Goal: Task Accomplishment & Management: Complete application form

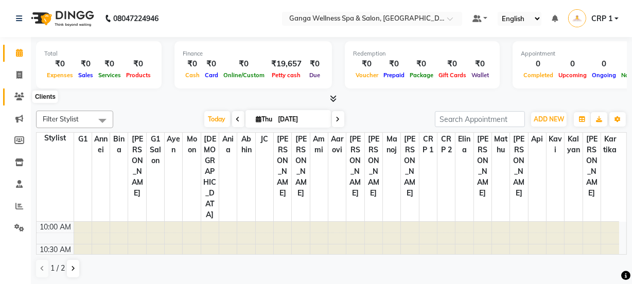
click at [26, 93] on span at bounding box center [19, 97] width 18 height 12
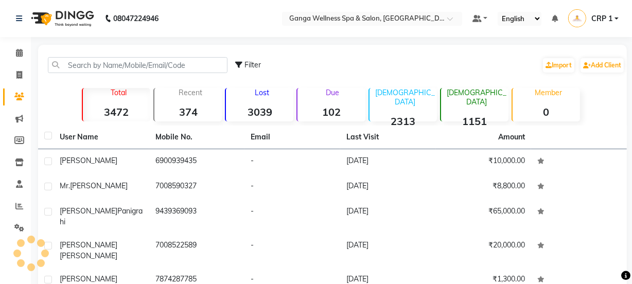
click at [15, 97] on icon at bounding box center [19, 97] width 10 height 8
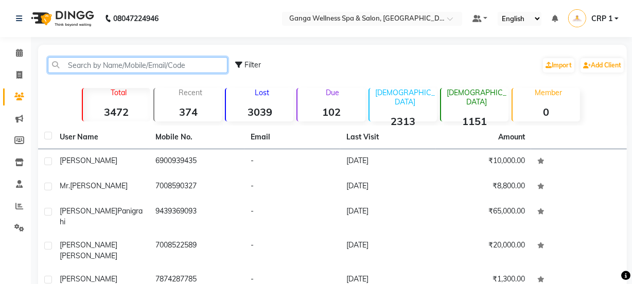
click at [82, 66] on input "text" at bounding box center [138, 65] width 180 height 16
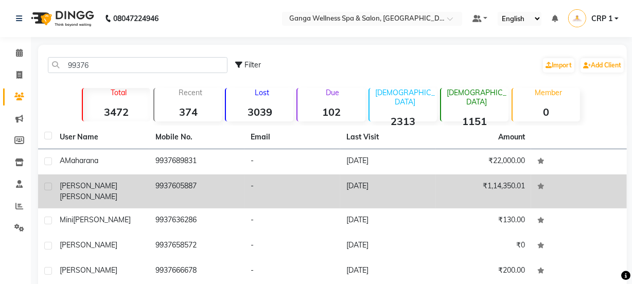
click at [105, 185] on div "Kishor Meher" at bounding box center [101, 192] width 83 height 22
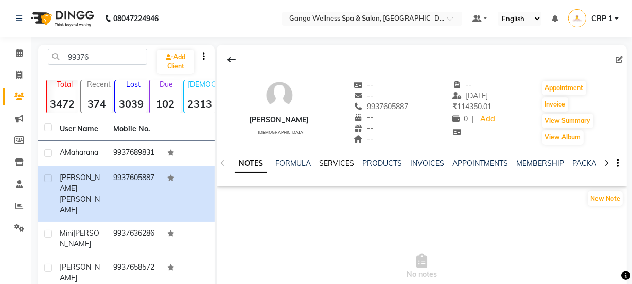
click at [329, 164] on link "SERVICES" at bounding box center [336, 163] width 35 height 9
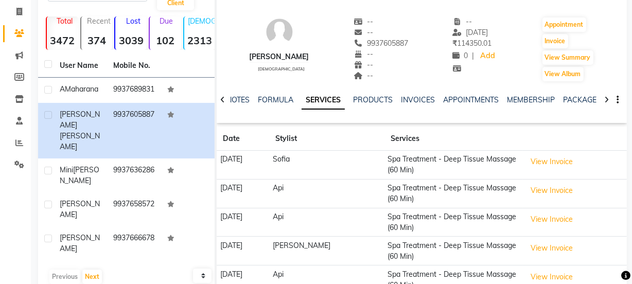
scroll to position [47, 0]
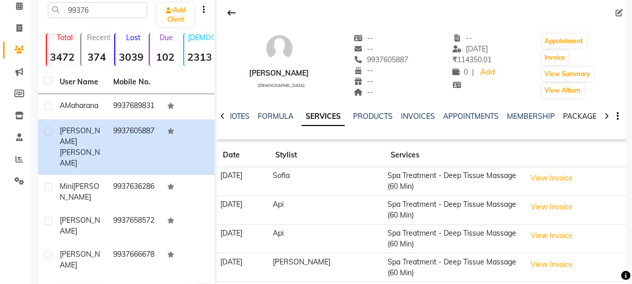
click at [570, 115] on link "PACKAGES" at bounding box center [582, 116] width 38 height 9
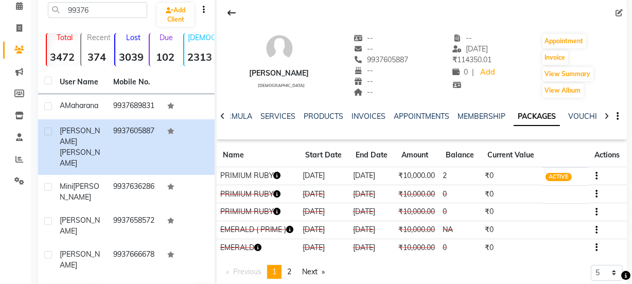
click at [275, 177] on icon "button" at bounding box center [277, 175] width 7 height 7
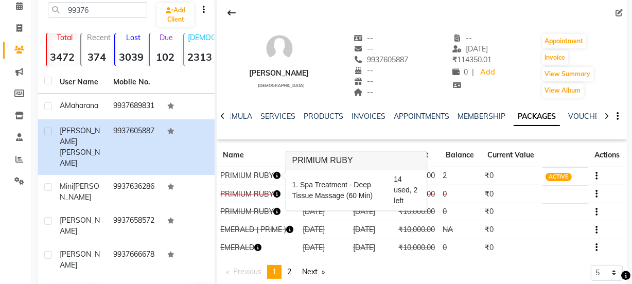
click at [394, 121] on div "APPOINTMENTS" at bounding box center [422, 116] width 56 height 11
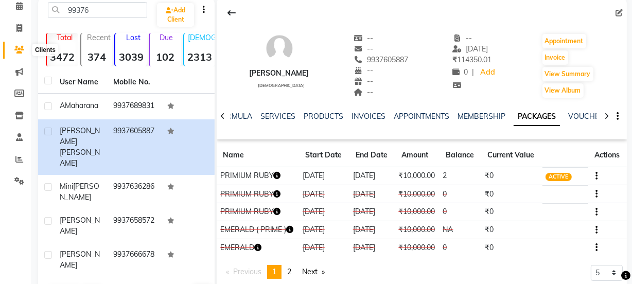
click at [15, 49] on icon at bounding box center [19, 50] width 10 height 8
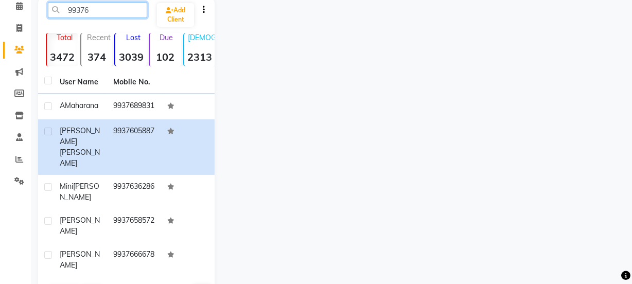
click at [126, 7] on input "99376" at bounding box center [97, 10] width 99 height 16
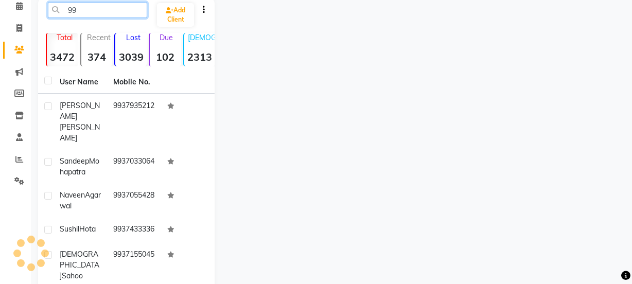
type input "9"
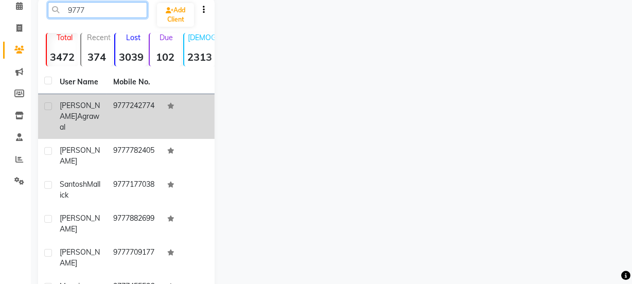
type input "9777"
click at [81, 102] on span "Bikash Kumar" at bounding box center [80, 111] width 40 height 20
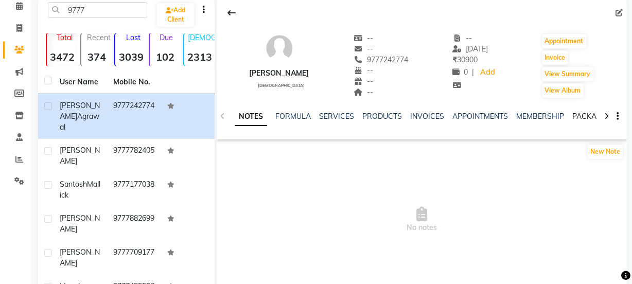
click at [576, 112] on link "PACKAGES" at bounding box center [591, 116] width 38 height 9
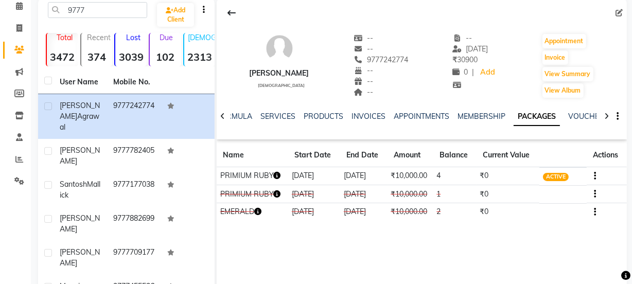
click at [278, 179] on button "button" at bounding box center [277, 175] width 7 height 11
click at [275, 176] on icon "button" at bounding box center [277, 175] width 7 height 7
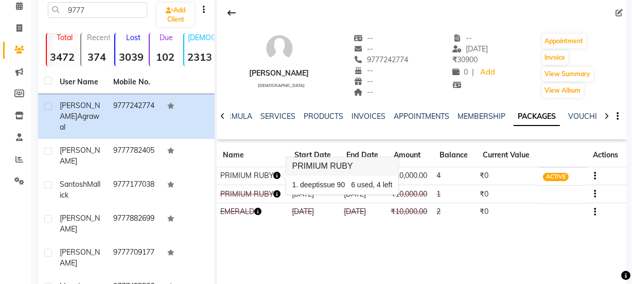
click at [304, 250] on div "Bikash Kumar Agrawal male -- -- 9777242774 -- -- -- -- 29-08-2025 ₹ 30900 0 | A…" at bounding box center [422, 152] width 410 height 309
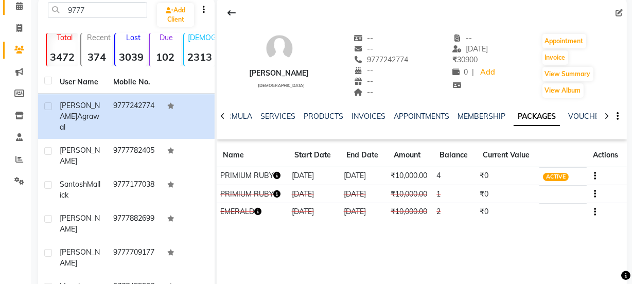
click at [16, 5] on icon at bounding box center [19, 6] width 7 height 8
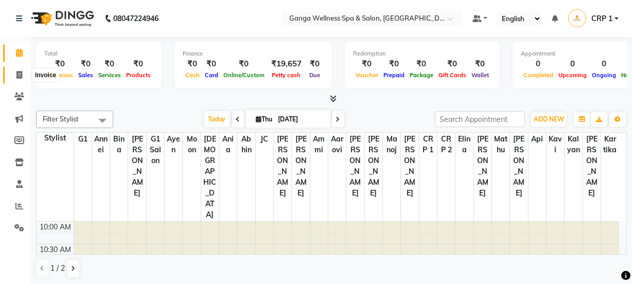
click at [20, 74] on icon at bounding box center [19, 75] width 6 height 8
select select "service"
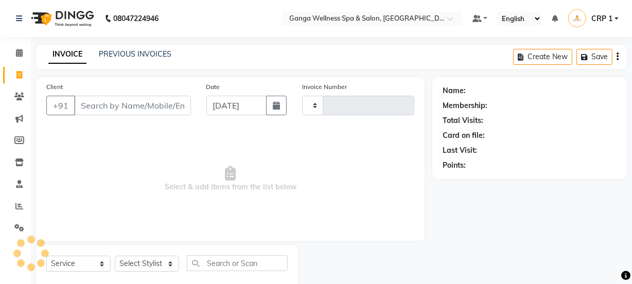
type input "2316"
select select "715"
click at [132, 54] on link "PREVIOUS INVOICES" at bounding box center [135, 53] width 73 height 9
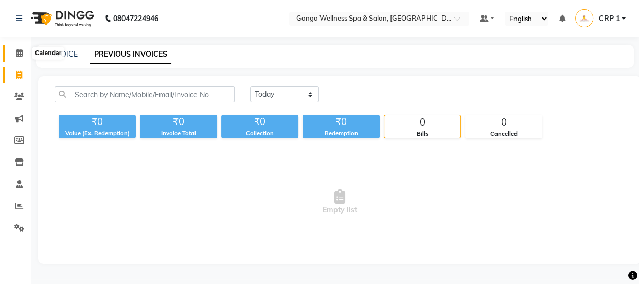
click at [20, 53] on icon at bounding box center [19, 53] width 7 height 8
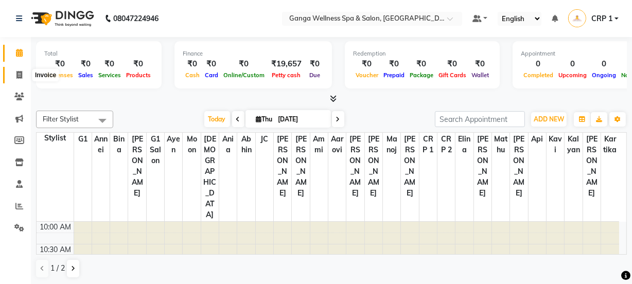
click at [16, 75] on icon at bounding box center [19, 75] width 6 height 8
select select "715"
select select "service"
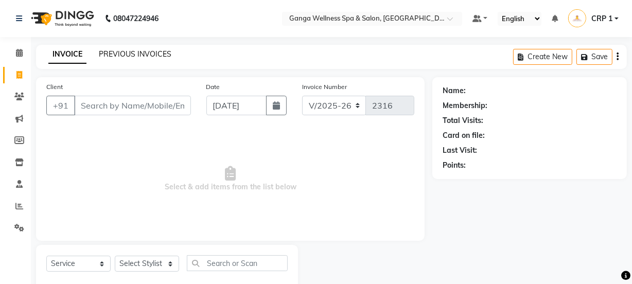
click at [114, 55] on link "PREVIOUS INVOICES" at bounding box center [135, 53] width 73 height 9
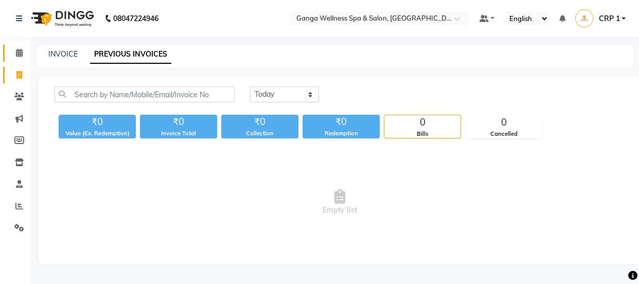
click at [22, 54] on icon at bounding box center [19, 53] width 7 height 8
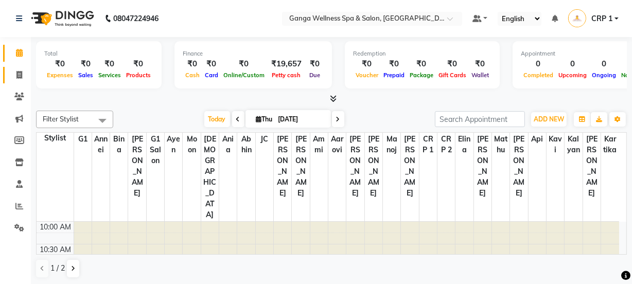
click at [19, 78] on icon at bounding box center [19, 75] width 6 height 8
select select "service"
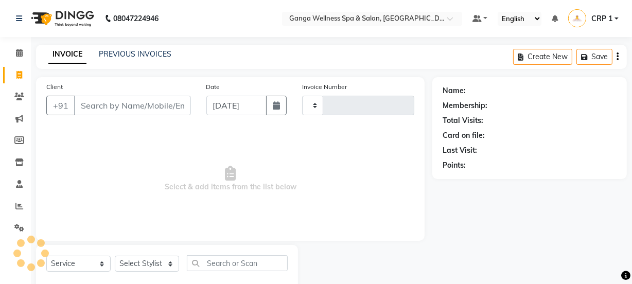
type input "2316"
select select "715"
click at [135, 58] on link "PREVIOUS INVOICES" at bounding box center [135, 53] width 73 height 9
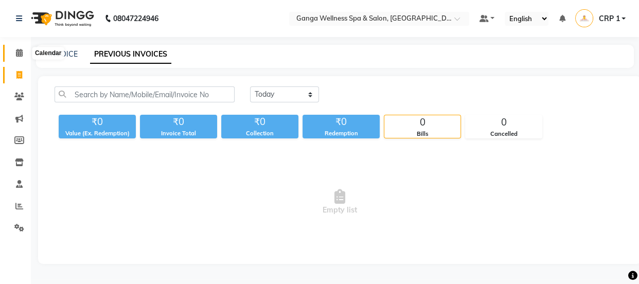
click at [21, 54] on icon at bounding box center [19, 53] width 7 height 8
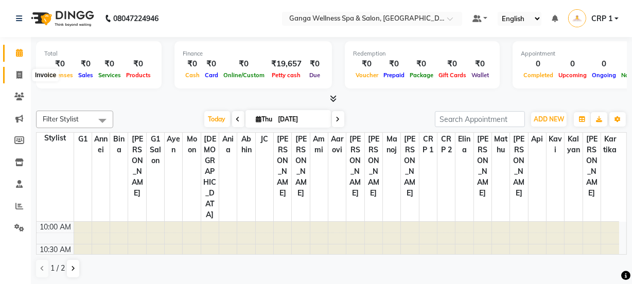
click at [21, 75] on icon at bounding box center [19, 75] width 6 height 8
select select "715"
select select "service"
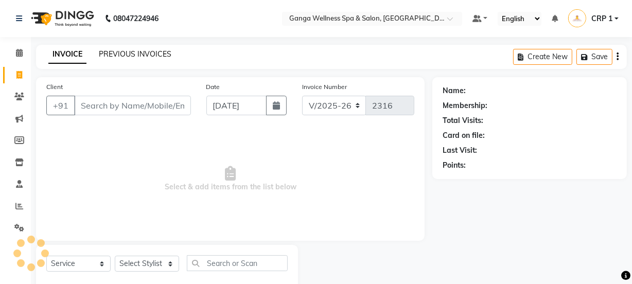
click at [126, 56] on link "PREVIOUS INVOICES" at bounding box center [135, 53] width 73 height 9
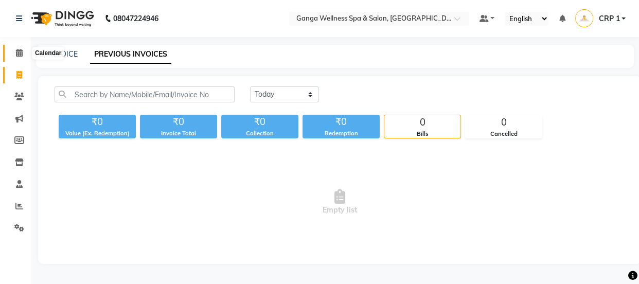
click at [18, 54] on icon at bounding box center [19, 53] width 7 height 8
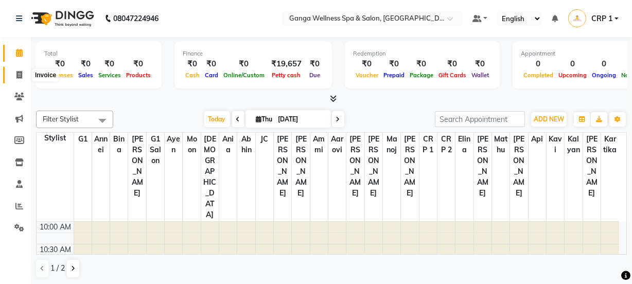
click at [19, 71] on icon at bounding box center [19, 75] width 6 height 8
select select "715"
select select "service"
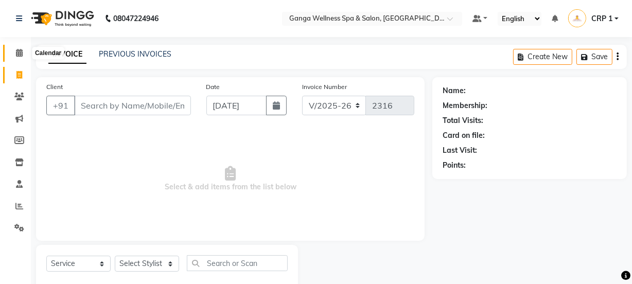
click at [19, 53] on icon at bounding box center [19, 53] width 7 height 8
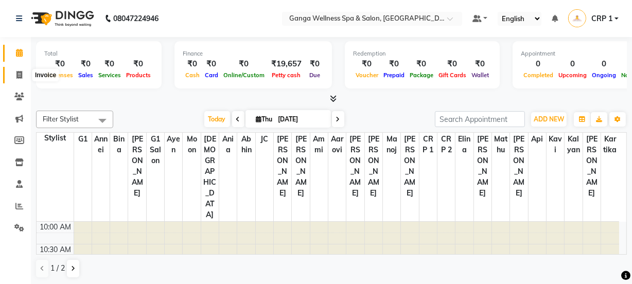
click at [21, 77] on icon at bounding box center [19, 75] width 6 height 8
select select "715"
select select "service"
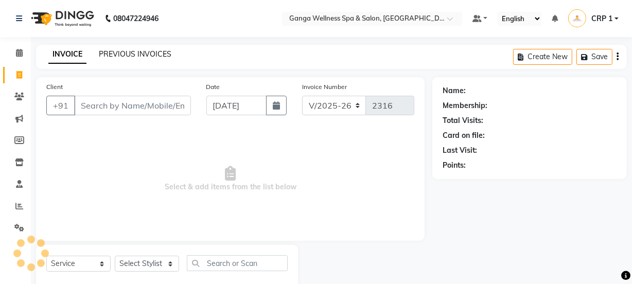
click at [135, 56] on link "PREVIOUS INVOICES" at bounding box center [135, 53] width 73 height 9
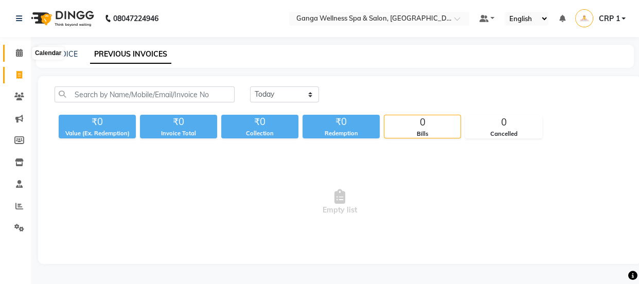
click at [14, 49] on span at bounding box center [19, 53] width 18 height 12
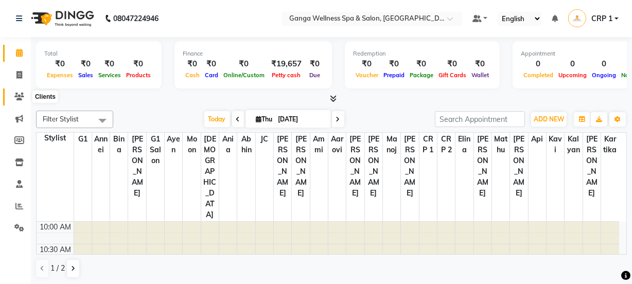
click at [21, 94] on icon at bounding box center [19, 97] width 10 height 8
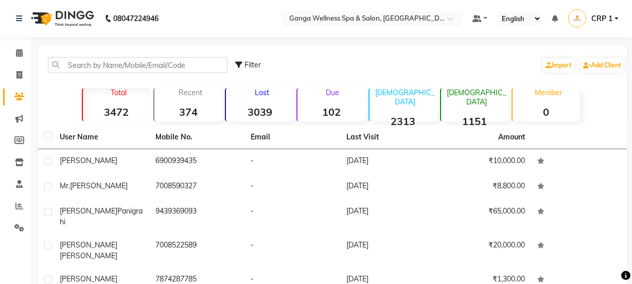
click at [337, 100] on div "Due 102" at bounding box center [331, 104] width 68 height 33
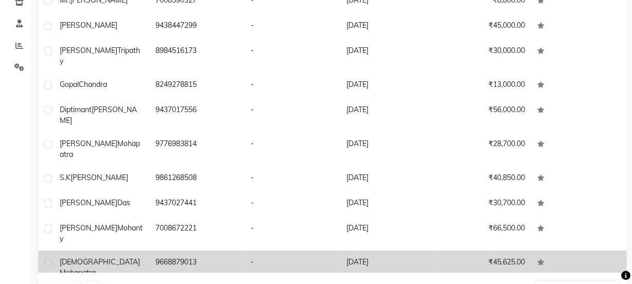
scroll to position [161, 0]
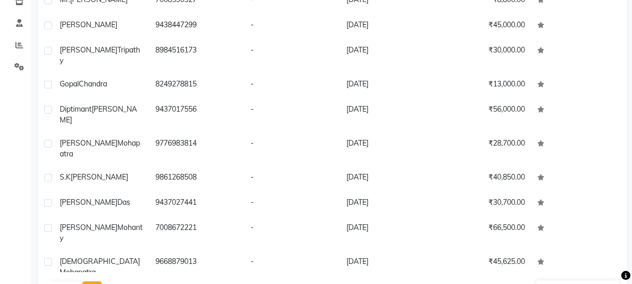
click at [94, 282] on button "Next" at bounding box center [92, 289] width 20 height 14
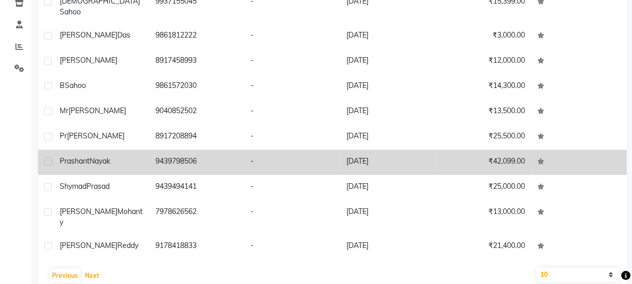
scroll to position [170, 0]
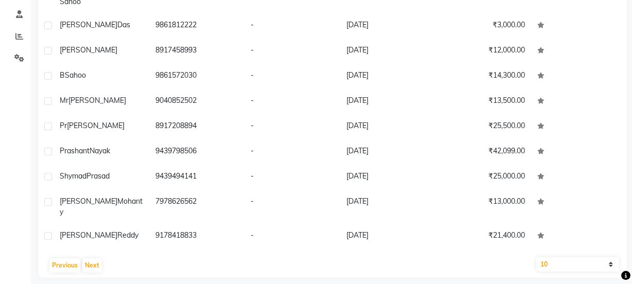
click at [94, 263] on div "Previous Next" at bounding box center [332, 265] width 581 height 16
click at [92, 258] on button "Next" at bounding box center [92, 265] width 20 height 14
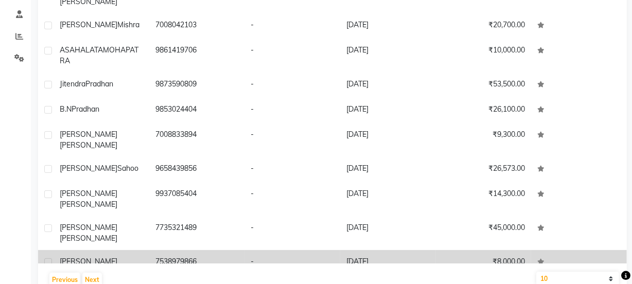
click at [107, 256] on div "Prasant" at bounding box center [101, 261] width 83 height 11
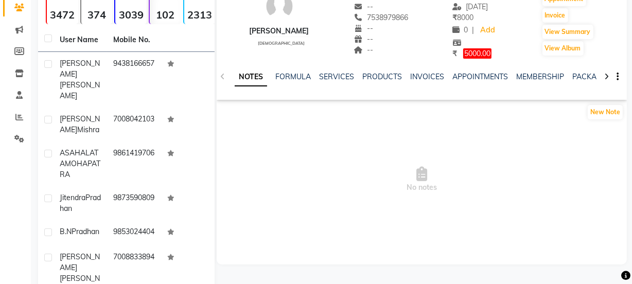
scroll to position [77, 0]
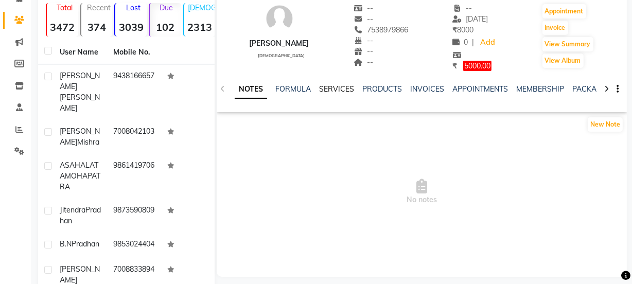
click at [329, 87] on link "SERVICES" at bounding box center [336, 88] width 35 height 9
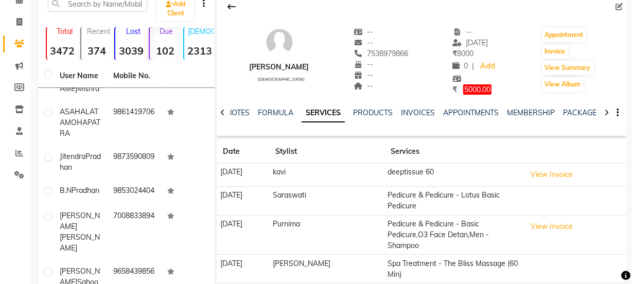
scroll to position [46, 0]
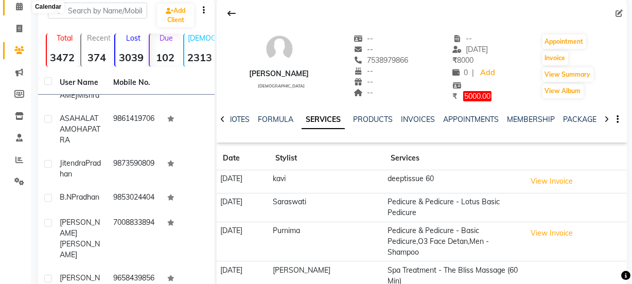
click at [16, 3] on icon at bounding box center [19, 7] width 7 height 8
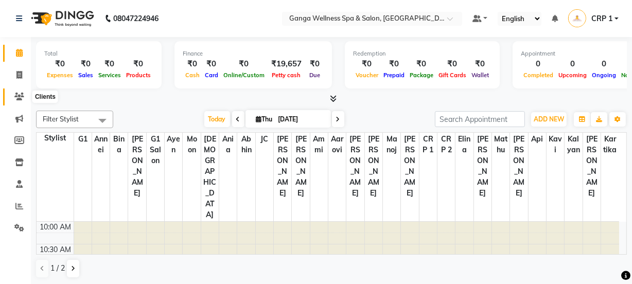
click at [24, 93] on span at bounding box center [19, 97] width 18 height 12
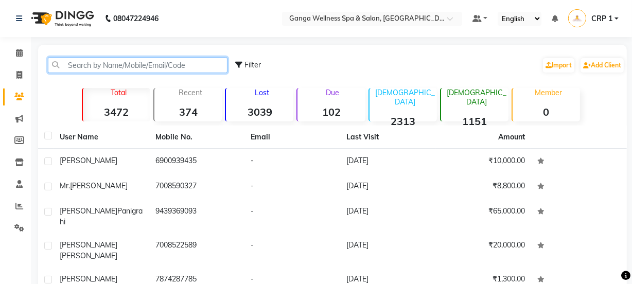
click at [170, 65] on input "text" at bounding box center [138, 65] width 180 height 16
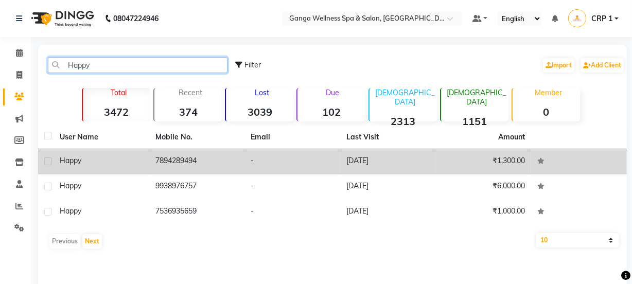
type input "Happy"
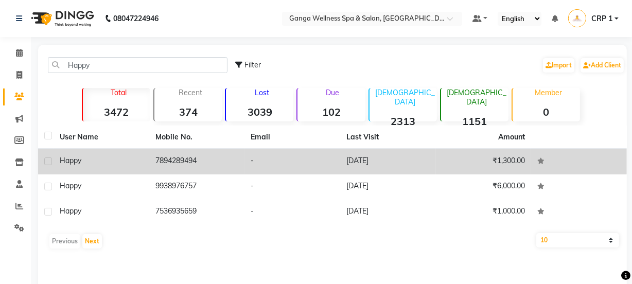
click at [283, 154] on td "-" at bounding box center [293, 161] width 96 height 25
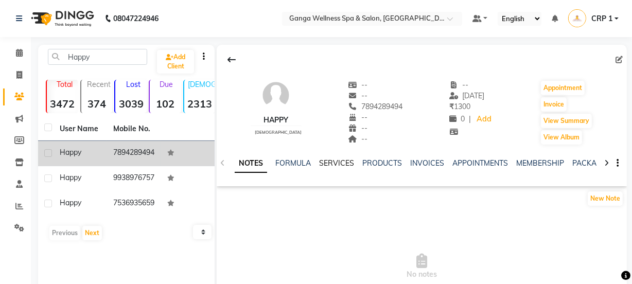
click at [334, 165] on link "SERVICES" at bounding box center [336, 163] width 35 height 9
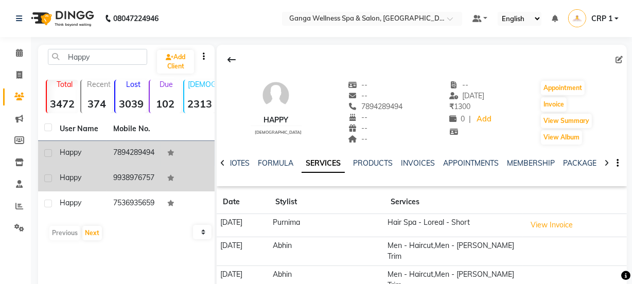
click at [137, 186] on td "9938976757" at bounding box center [134, 178] width 54 height 25
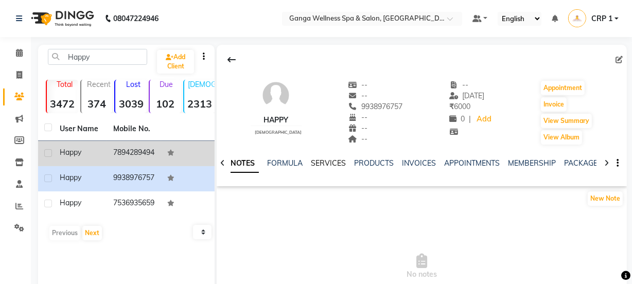
click at [325, 167] on link "SERVICES" at bounding box center [328, 163] width 35 height 9
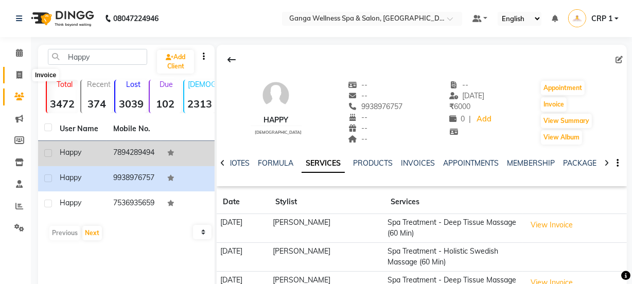
click at [20, 75] on icon at bounding box center [19, 75] width 6 height 8
select select "service"
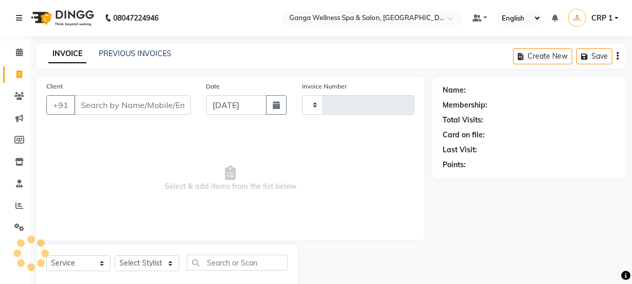
type input "2316"
select select "715"
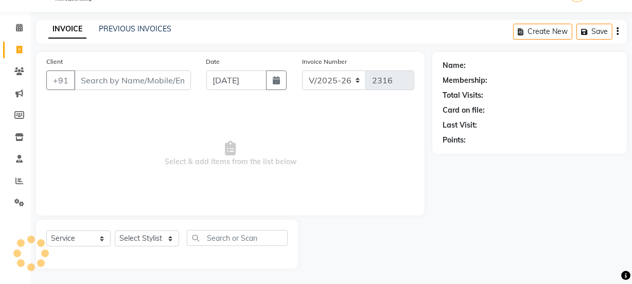
click at [98, 85] on input "Client" at bounding box center [132, 81] width 117 height 20
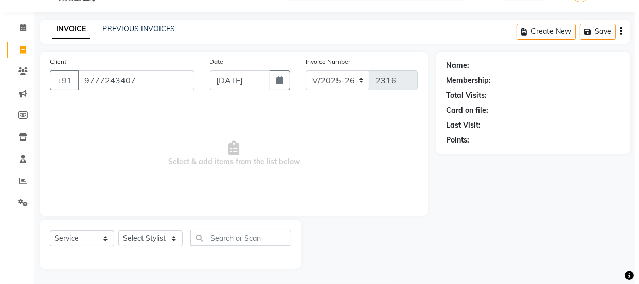
scroll to position [0, 0]
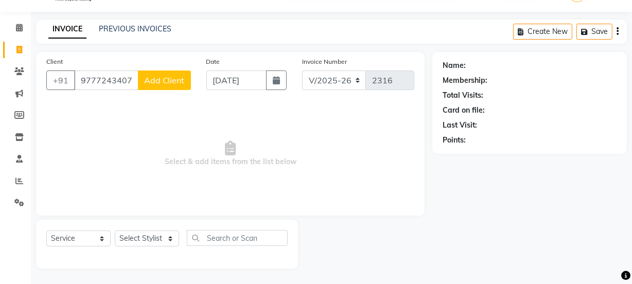
type input "9777243407"
click at [150, 79] on span "Add Client" at bounding box center [164, 80] width 41 height 10
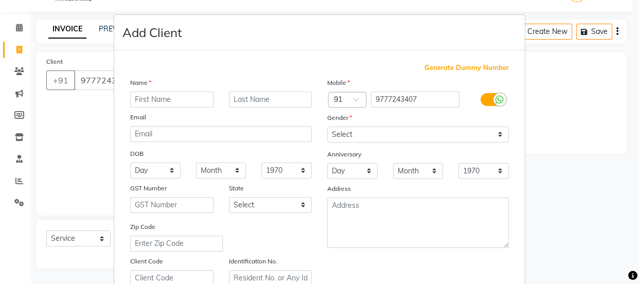
type input "s"
click at [134, 99] on input "Sidharth" at bounding box center [171, 100] width 83 height 16
type input "Shidharth"
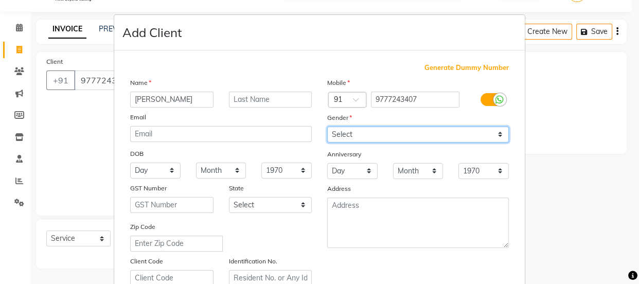
click at [343, 134] on select "Select Male Female Other Prefer Not To Say" at bounding box center [418, 135] width 182 height 16
select select "male"
click at [327, 127] on select "Select Male Female Other Prefer Not To Say" at bounding box center [418, 135] width 182 height 16
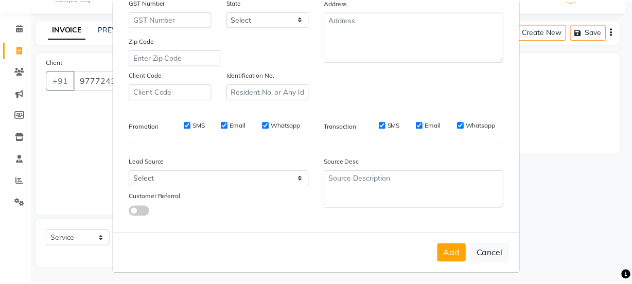
scroll to position [187, 0]
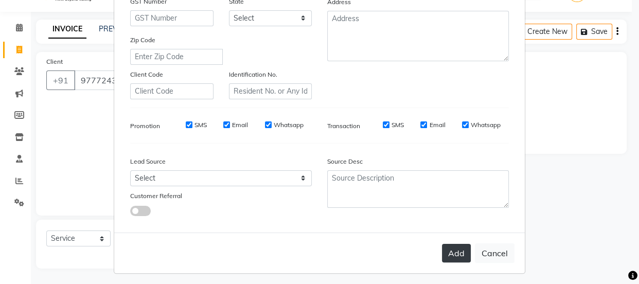
click at [454, 254] on button "Add" at bounding box center [456, 253] width 29 height 19
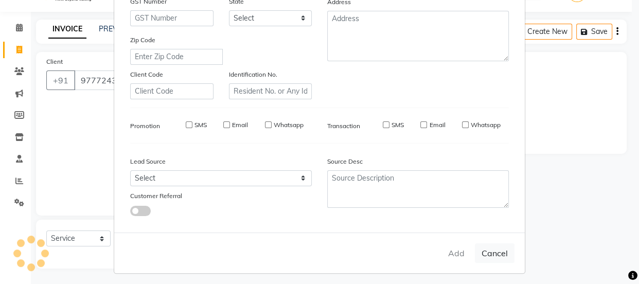
select select
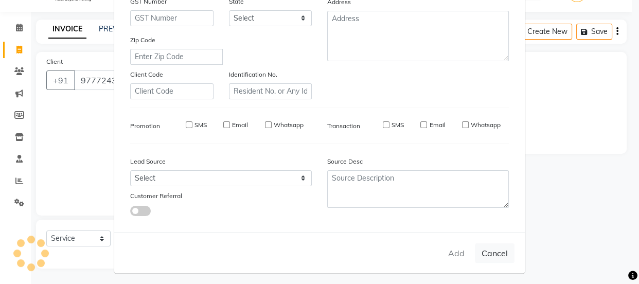
select select
checkbox input "false"
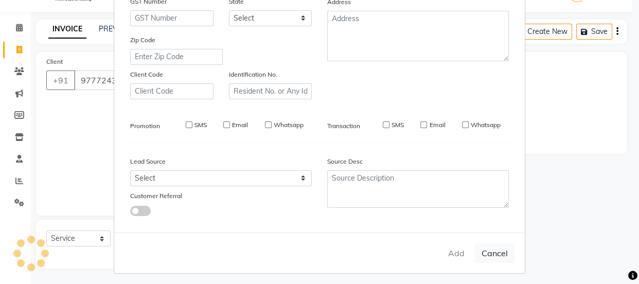
checkbox input "false"
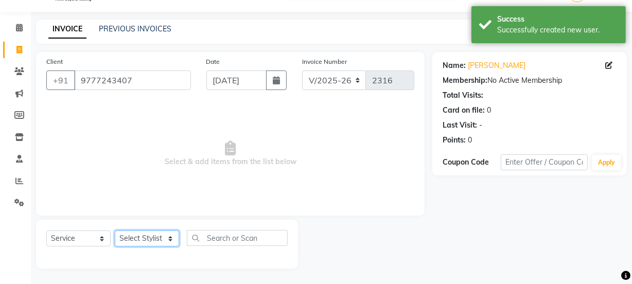
click at [144, 239] on select "Select Stylist Aarovi Abhin Alisha Ammi Ania Annei Api Ayen Bikash Bina CRP 1 C…" at bounding box center [147, 239] width 64 height 16
select select "10928"
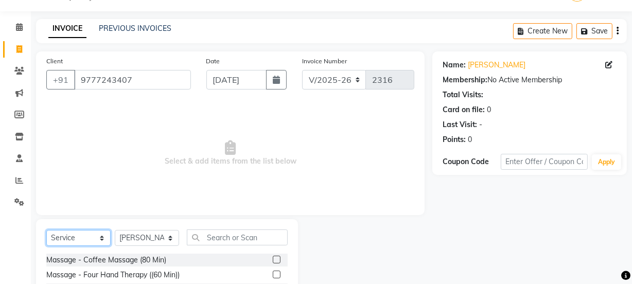
click at [82, 241] on select "Select Service Product Membership Package Voucher Prepaid Gift Card" at bounding box center [78, 238] width 64 height 16
select select "package"
click at [46, 230] on select "Select Service Product Membership Package Voucher Prepaid Gift Card" at bounding box center [78, 238] width 64 height 16
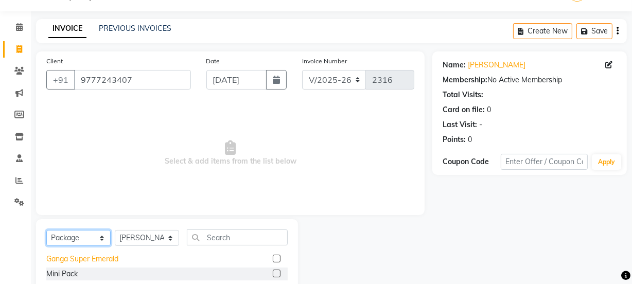
scroll to position [119, 0]
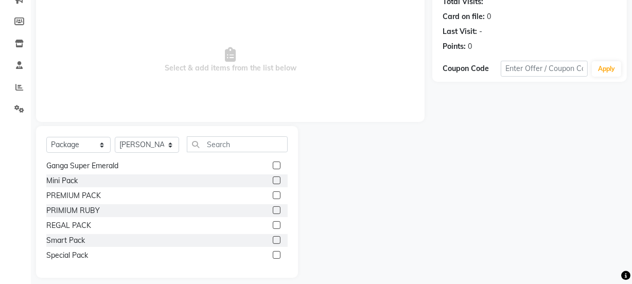
click at [273, 209] on label at bounding box center [277, 210] width 8 height 8
click at [273, 209] on input "checkbox" at bounding box center [276, 210] width 7 height 7
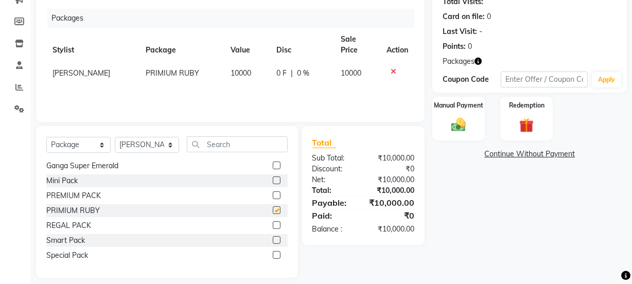
checkbox input "false"
click at [453, 117] on img at bounding box center [458, 125] width 25 height 18
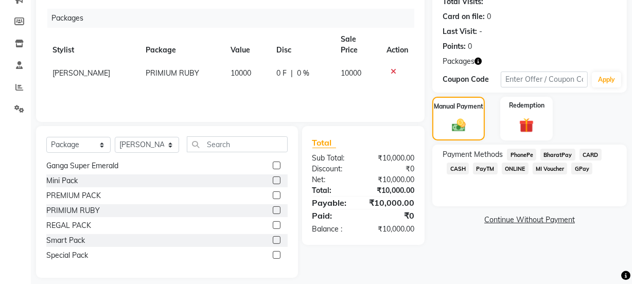
click at [586, 152] on span "CARD" at bounding box center [591, 155] width 22 height 12
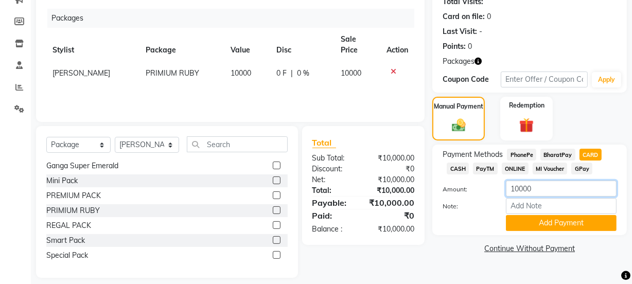
click at [518, 186] on input "10000" at bounding box center [561, 189] width 111 height 16
type input "6000"
click at [555, 229] on button "Add Payment" at bounding box center [561, 223] width 111 height 16
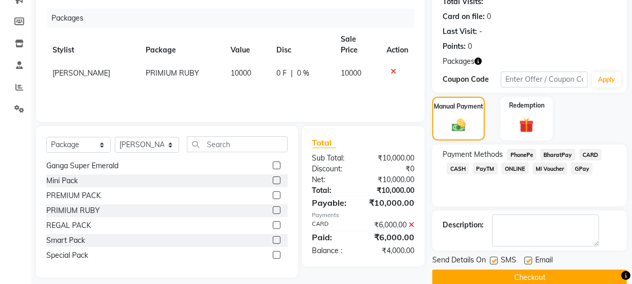
scroll to position [135, 0]
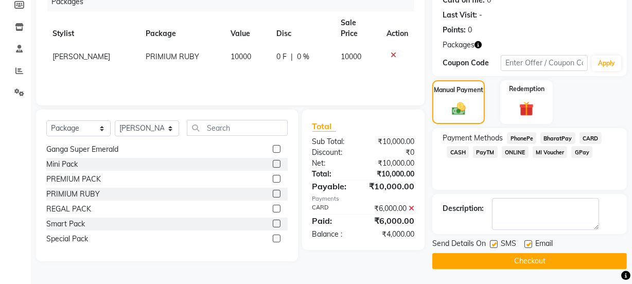
click at [496, 262] on button "Checkout" at bounding box center [529, 261] width 195 height 16
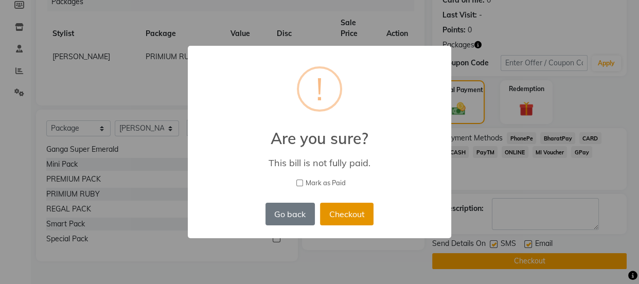
click at [340, 211] on button "Checkout" at bounding box center [347, 214] width 54 height 23
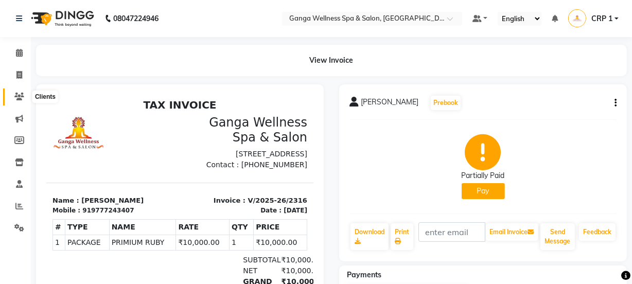
click at [19, 95] on icon at bounding box center [19, 97] width 10 height 8
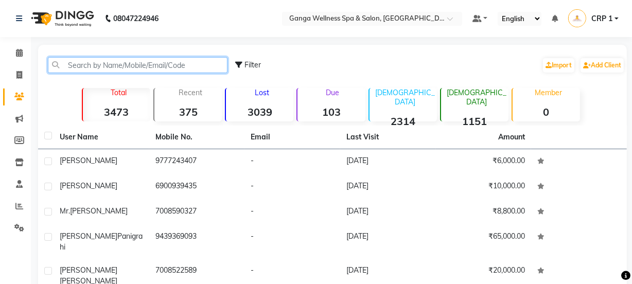
click at [145, 69] on input "text" at bounding box center [138, 65] width 180 height 16
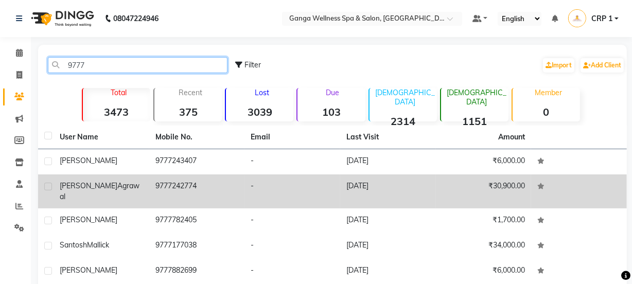
type input "9777"
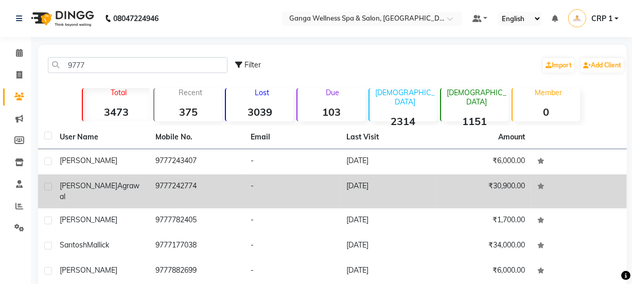
click at [138, 181] on div "Bikash Kumar Agrawal" at bounding box center [101, 192] width 83 height 22
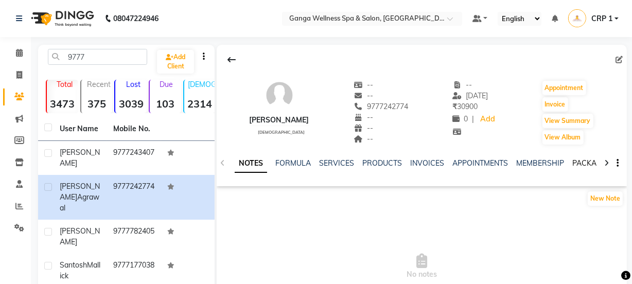
click at [577, 160] on link "PACKAGES" at bounding box center [591, 163] width 38 height 9
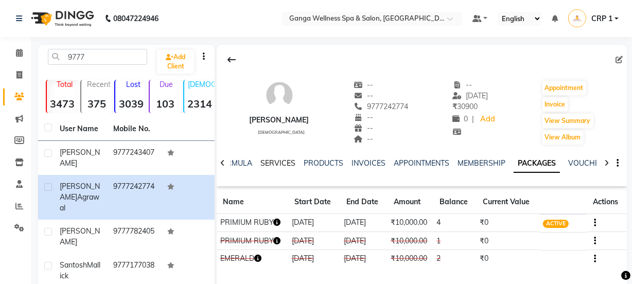
click at [280, 160] on link "SERVICES" at bounding box center [278, 163] width 35 height 9
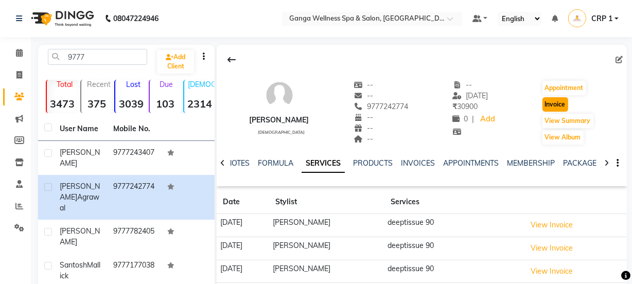
click at [561, 108] on button "Invoice" at bounding box center [556, 104] width 26 height 14
select select "service"
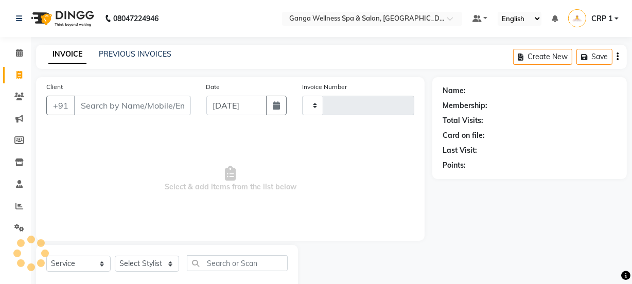
type input "2317"
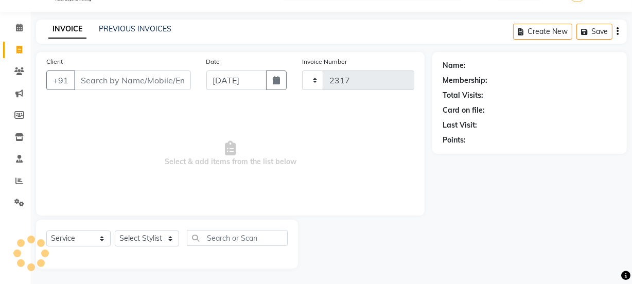
select select "715"
click at [149, 233] on select "Select Stylist" at bounding box center [147, 239] width 64 height 16
type input "9777242774"
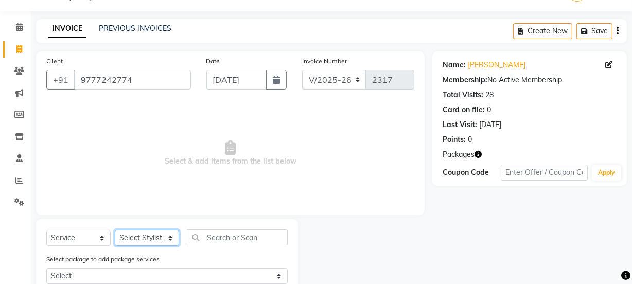
select select "69036"
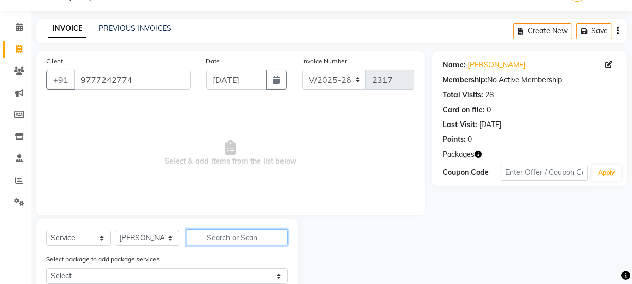
click at [237, 235] on input "text" at bounding box center [237, 238] width 101 height 16
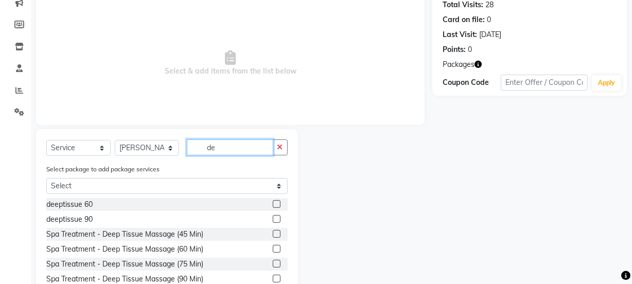
scroll to position [119, 0]
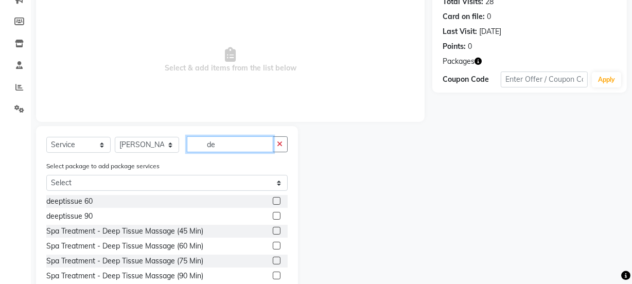
type input "de"
click at [273, 216] on label at bounding box center [277, 216] width 8 height 8
click at [273, 216] on input "checkbox" at bounding box center [276, 216] width 7 height 7
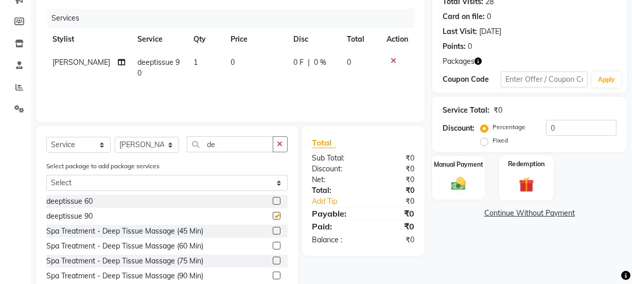
checkbox input "false"
click at [539, 176] on img at bounding box center [526, 184] width 25 height 19
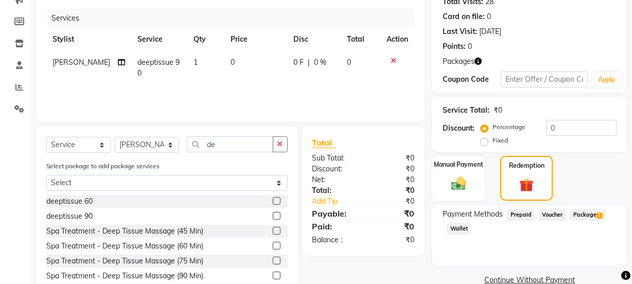
click at [583, 215] on span "Package 1" at bounding box center [588, 215] width 36 height 12
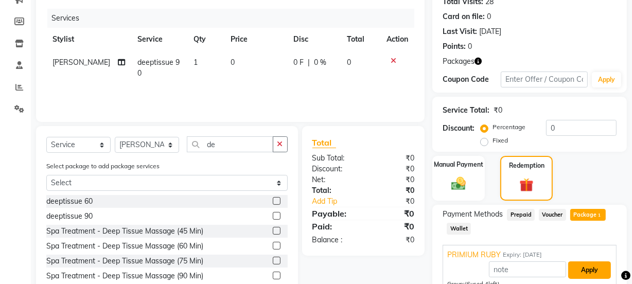
click at [588, 262] on button "Apply" at bounding box center [589, 271] width 43 height 18
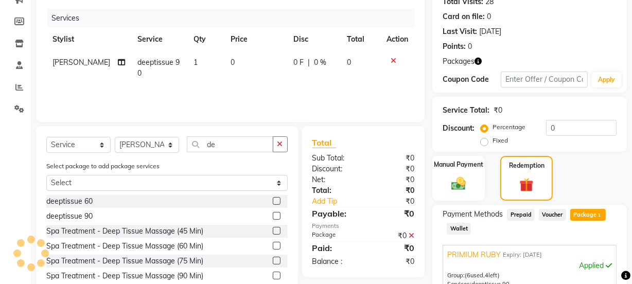
scroll to position [235, 0]
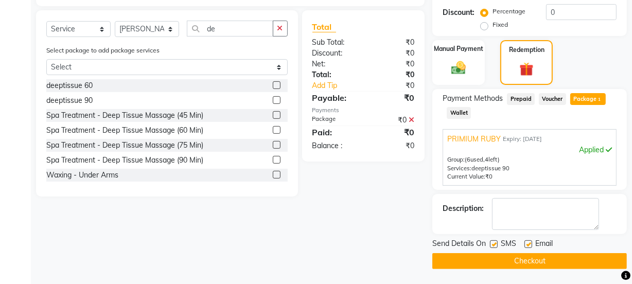
click at [555, 261] on button "Checkout" at bounding box center [529, 261] width 195 height 16
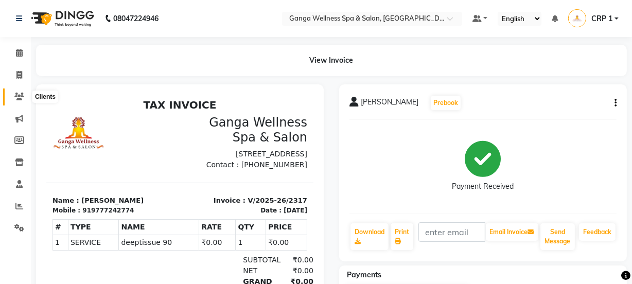
click at [16, 97] on icon at bounding box center [19, 97] width 10 height 8
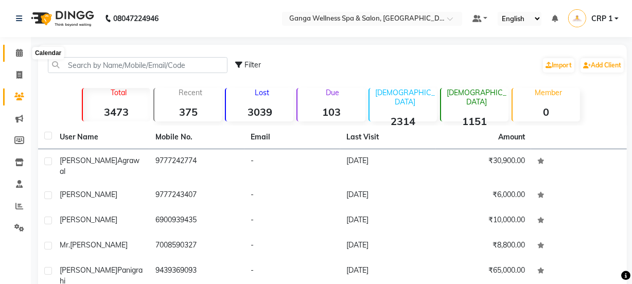
click at [15, 52] on span at bounding box center [19, 53] width 18 height 12
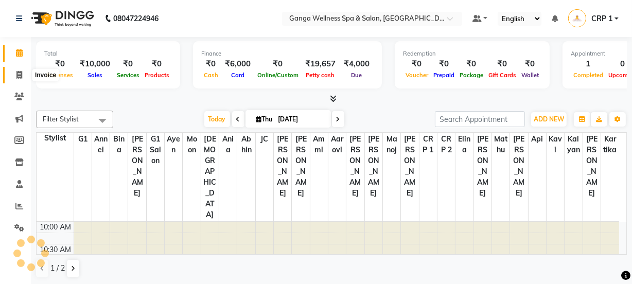
click at [15, 77] on span at bounding box center [19, 76] width 18 height 12
select select "service"
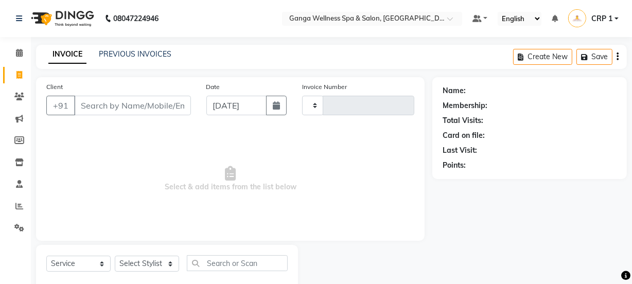
type input "2318"
select select "715"
click at [131, 58] on link "PREVIOUS INVOICES" at bounding box center [135, 53] width 73 height 9
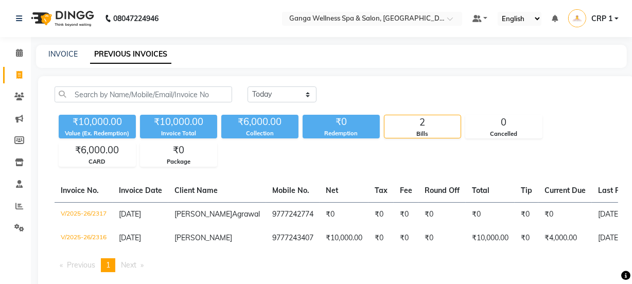
scroll to position [50, 0]
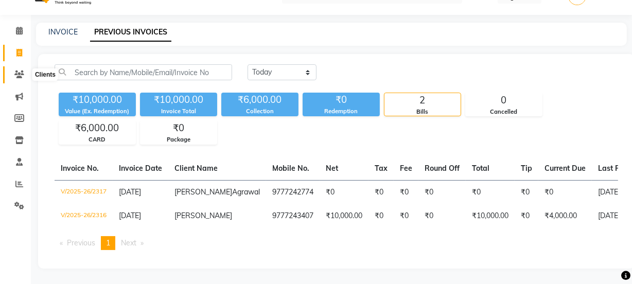
click at [18, 71] on icon at bounding box center [19, 75] width 10 height 8
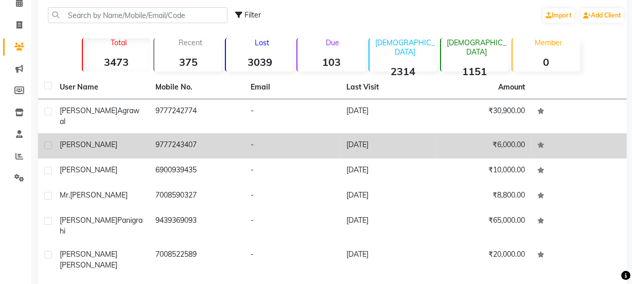
click at [98, 140] on div "Shidharth" at bounding box center [101, 145] width 83 height 11
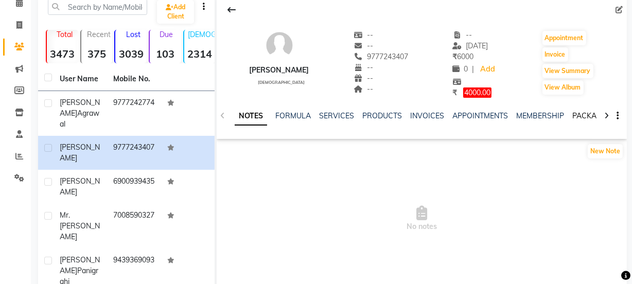
click at [579, 117] on link "PACKAGES" at bounding box center [591, 115] width 38 height 9
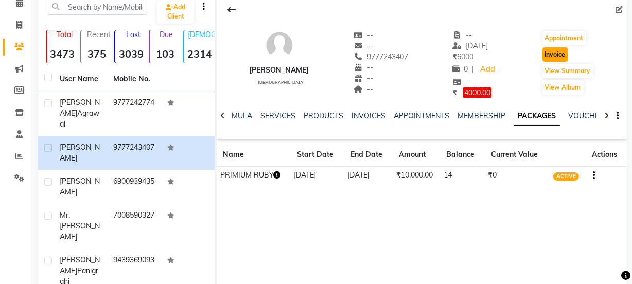
click at [546, 57] on button "Invoice" at bounding box center [556, 54] width 26 height 14
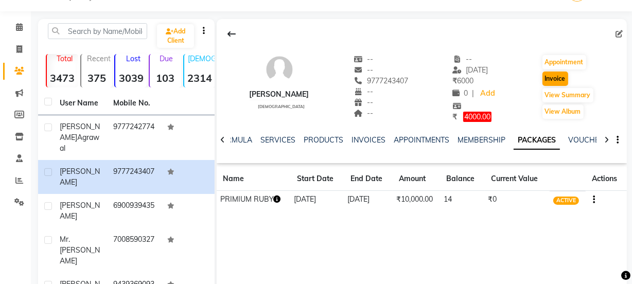
select select "715"
select select "service"
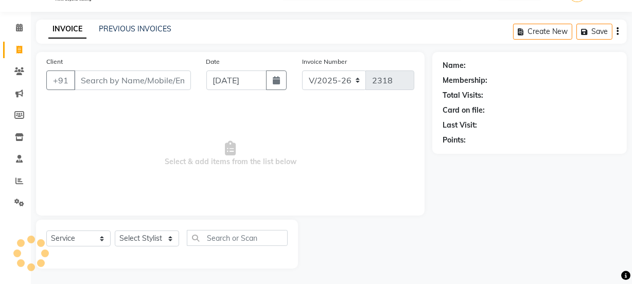
type input "9777243407"
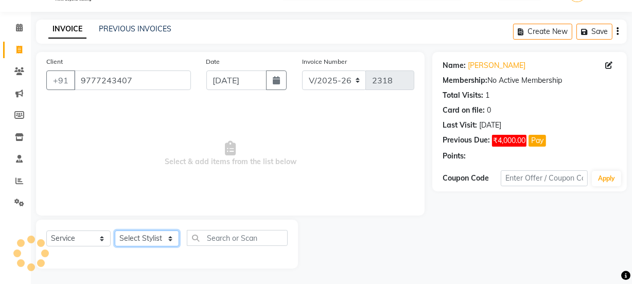
click at [140, 234] on select "Select Stylist Aarovi Abhin Alisha Ammi Ania Annei Api Ayen Bikash Bina CRP 1 C…" at bounding box center [147, 239] width 64 height 16
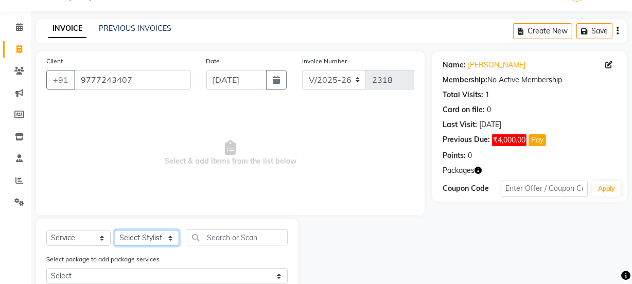
select select "89771"
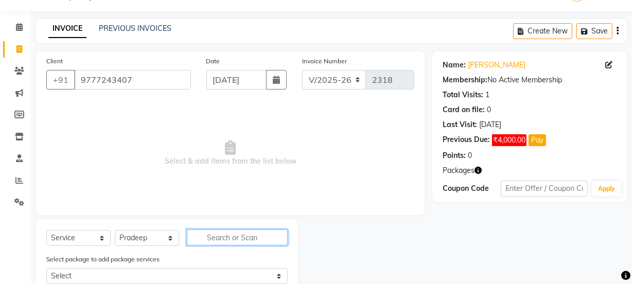
click at [213, 236] on input "text" at bounding box center [237, 238] width 101 height 16
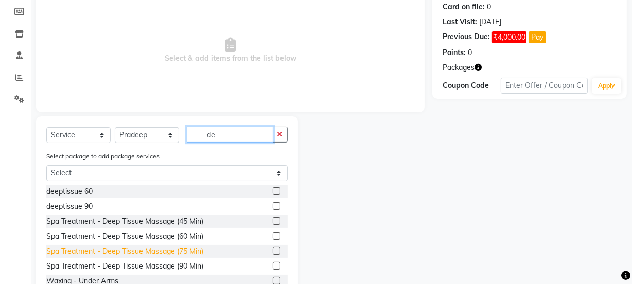
scroll to position [163, 0]
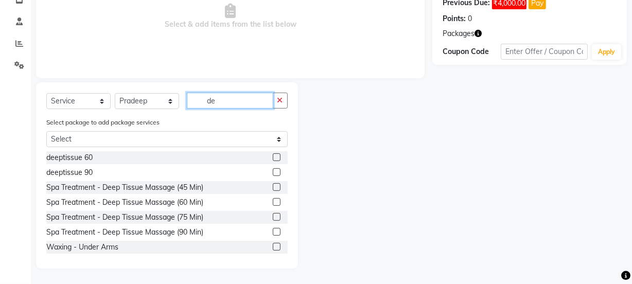
type input "de"
click at [273, 157] on label at bounding box center [277, 157] width 8 height 8
click at [273, 157] on input "checkbox" at bounding box center [276, 157] width 7 height 7
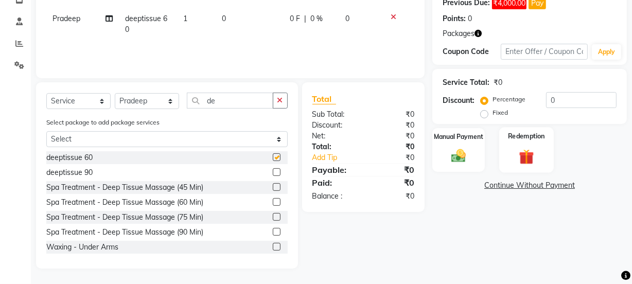
checkbox input "false"
click at [518, 153] on img at bounding box center [526, 156] width 25 height 19
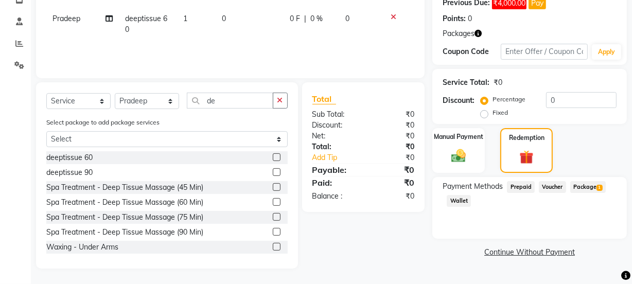
click at [572, 185] on span "Package 1" at bounding box center [588, 187] width 36 height 12
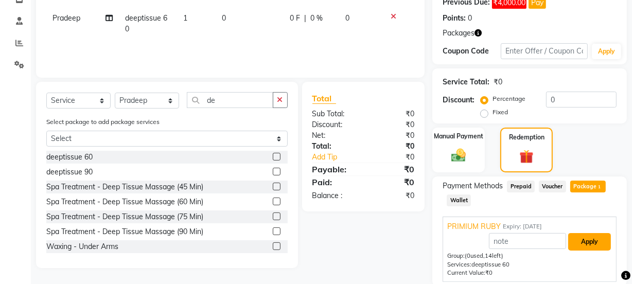
click at [594, 244] on button "Apply" at bounding box center [589, 242] width 43 height 18
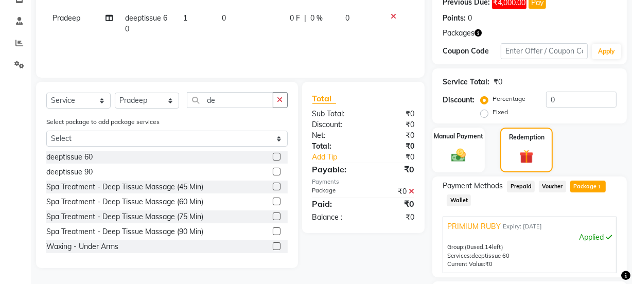
scroll to position [251, 0]
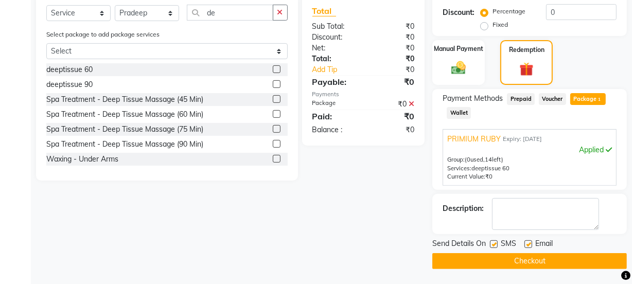
click at [562, 259] on button "Checkout" at bounding box center [529, 261] width 195 height 16
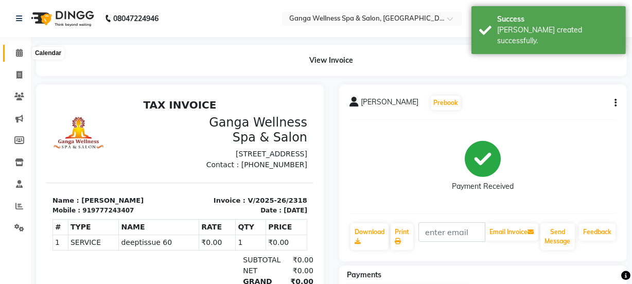
click at [23, 54] on span at bounding box center [19, 53] width 18 height 12
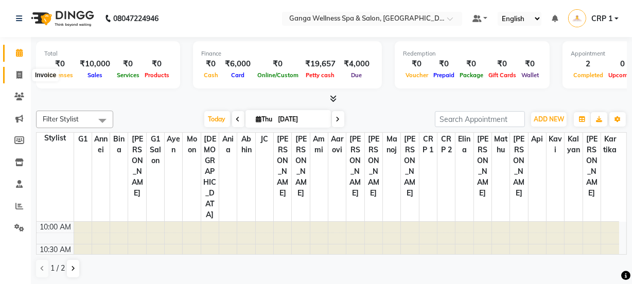
click at [21, 70] on span at bounding box center [19, 76] width 18 height 12
select select "service"
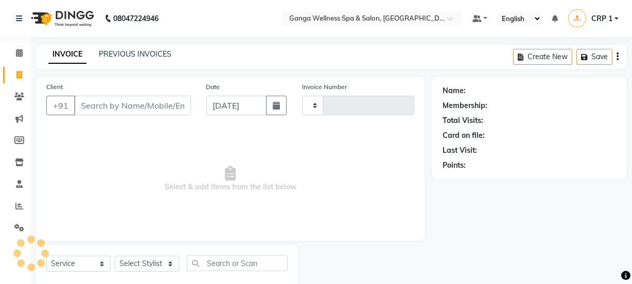
type input "2319"
select select "715"
click at [20, 56] on icon at bounding box center [19, 53] width 7 height 8
